Goal: Information Seeking & Learning: Learn about a topic

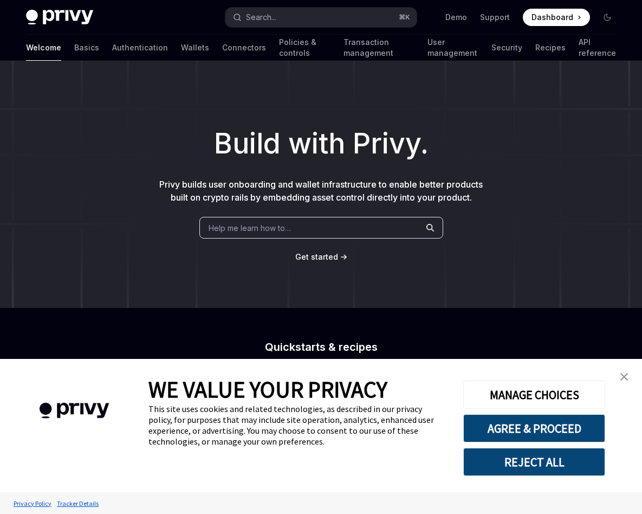
type textarea "*"
click at [542, 423] on button "AGREE & PROCEED" at bounding box center [534, 428] width 142 height 28
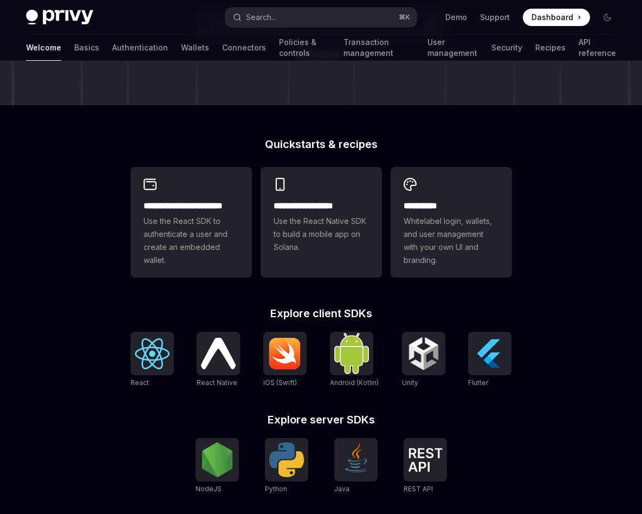
scroll to position [159, 0]
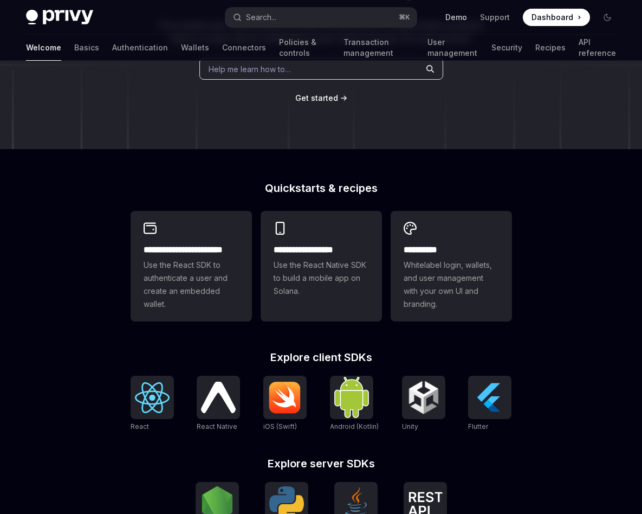
click at [462, 16] on link "Demo" at bounding box center [456, 17] width 22 height 11
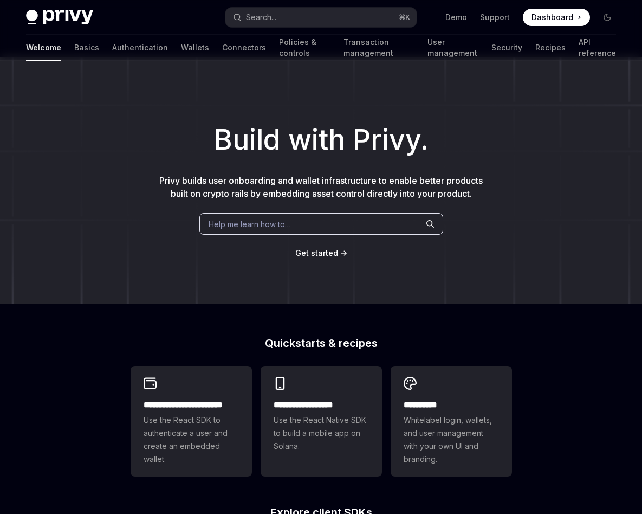
scroll to position [0, 0]
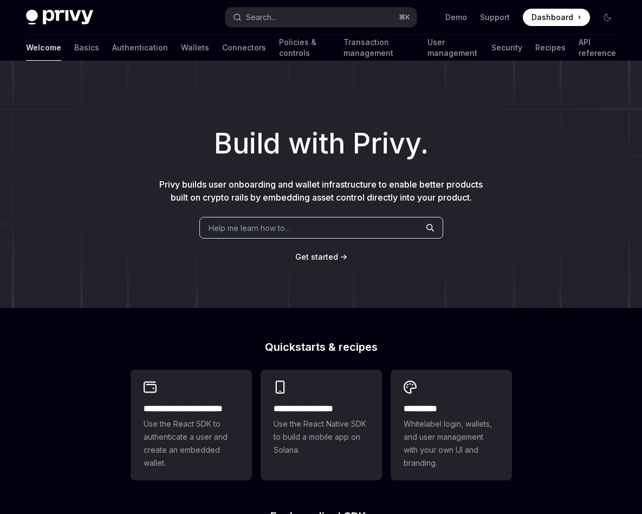
click at [579, 18] on icon at bounding box center [580, 17] width 2 height 11
click at [222, 48] on link "Connectors" at bounding box center [244, 48] width 44 height 26
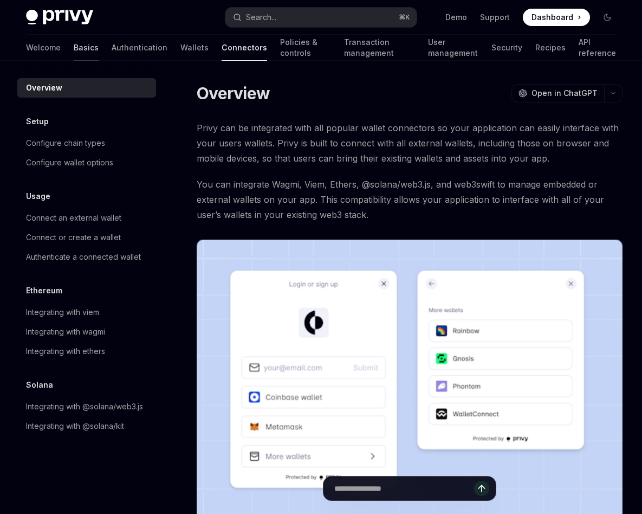
click at [74, 46] on link "Basics" at bounding box center [86, 48] width 25 height 26
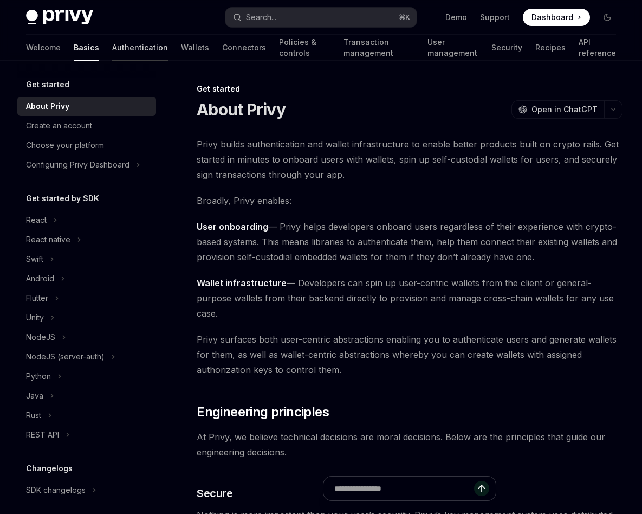
click at [112, 50] on link "Authentication" at bounding box center [140, 48] width 56 height 26
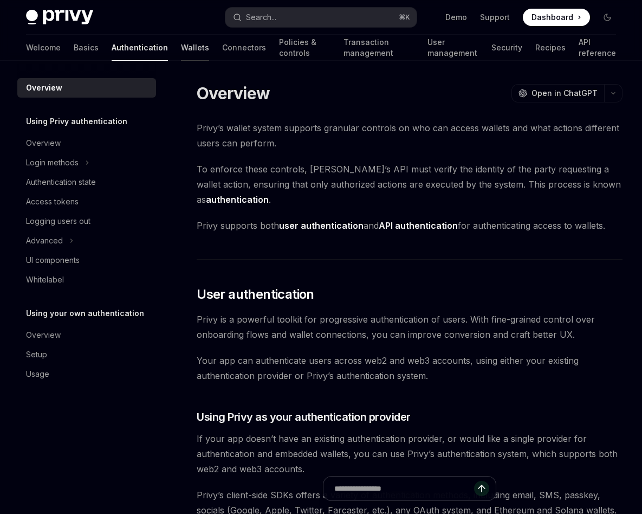
click at [181, 43] on link "Wallets" at bounding box center [195, 48] width 28 height 26
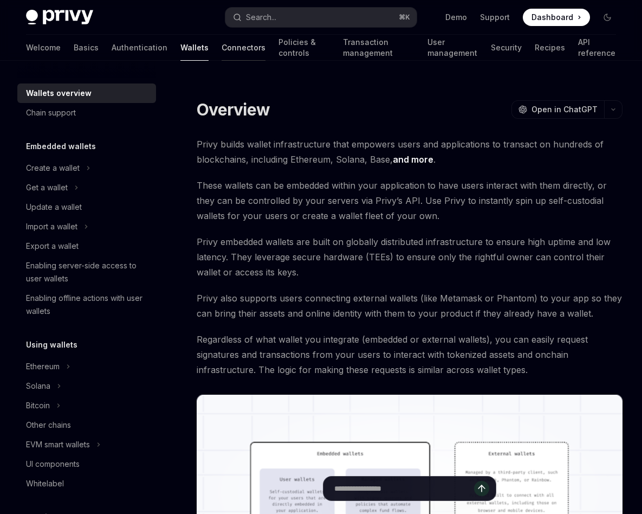
click at [222, 47] on link "Connectors" at bounding box center [244, 48] width 44 height 26
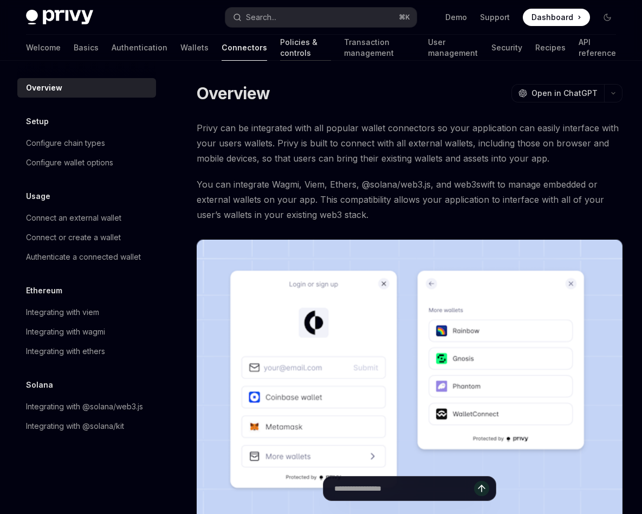
click at [280, 46] on link "Policies & controls" at bounding box center [305, 48] width 51 height 26
type textarea "*"
